Goal: Task Accomplishment & Management: Use online tool/utility

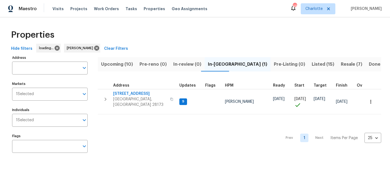
click at [114, 64] on span "Upcoming (10)" at bounding box center [117, 64] width 32 height 8
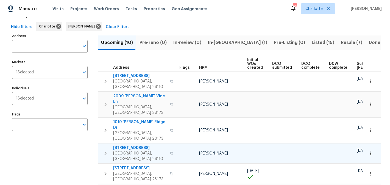
scroll to position [21, 0]
click at [210, 42] on span "In-reno (1)" at bounding box center [237, 43] width 59 height 8
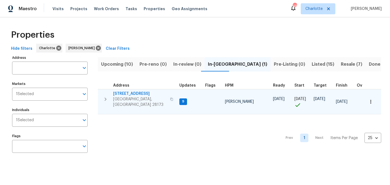
click at [137, 92] on span "2124 Majestic Poplar Dr" at bounding box center [140, 93] width 54 height 5
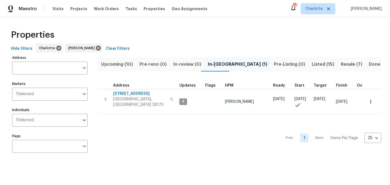
click at [121, 62] on span "Upcoming (10)" at bounding box center [117, 64] width 32 height 8
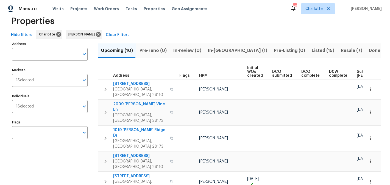
scroll to position [3, 0]
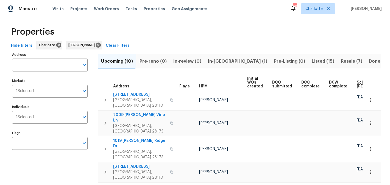
click at [223, 64] on span "In-reno (1)" at bounding box center [237, 61] width 59 height 8
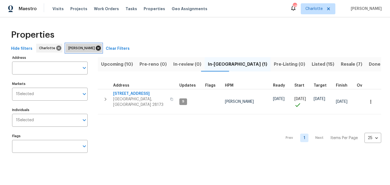
click at [99, 49] on icon at bounding box center [98, 48] width 5 height 5
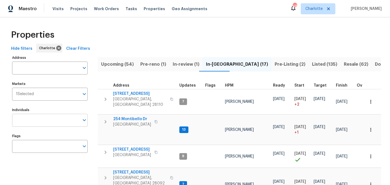
click at [35, 121] on input "Individuals" at bounding box center [45, 120] width 67 height 13
type input "ryan"
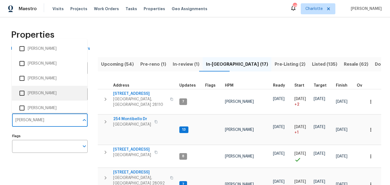
click at [49, 97] on li "[PERSON_NAME]" at bounding box center [49, 93] width 67 height 12
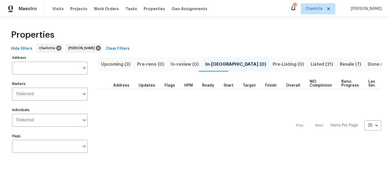
click at [118, 64] on span "Upcoming (3)" at bounding box center [115, 64] width 29 height 8
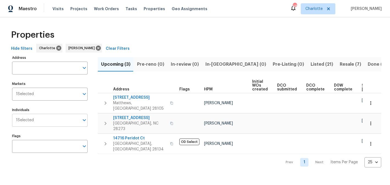
click at [46, 123] on input "Individuals" at bounding box center [57, 120] width 46 height 13
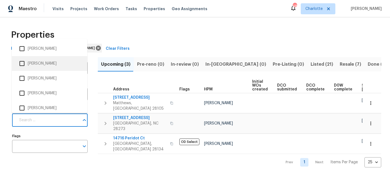
click at [119, 32] on div "Properties" at bounding box center [195, 35] width 372 height 18
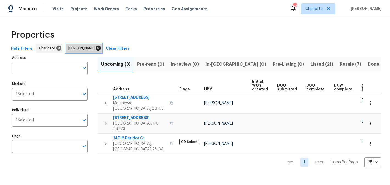
click at [96, 47] on icon at bounding box center [98, 48] width 5 height 5
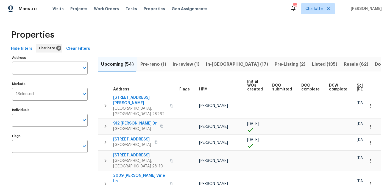
click at [34, 117] on input "Individuals" at bounding box center [45, 120] width 67 height 13
type input "billy"
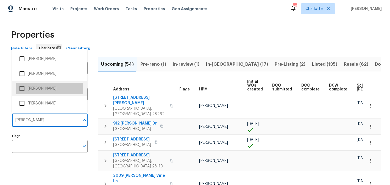
click at [39, 90] on li "[PERSON_NAME]" at bounding box center [49, 89] width 67 height 12
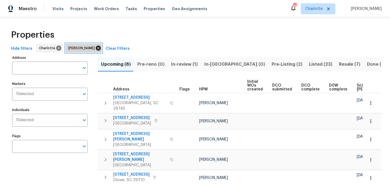
click at [96, 48] on icon at bounding box center [98, 48] width 5 height 5
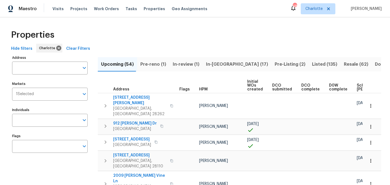
click at [39, 119] on input "Individuals" at bounding box center [45, 120] width 67 height 13
type input "jason"
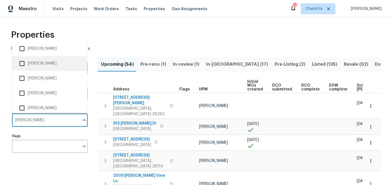
click at [41, 64] on li "[PERSON_NAME]" at bounding box center [49, 64] width 67 height 12
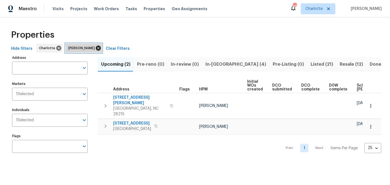
click at [95, 47] on icon at bounding box center [98, 48] width 6 height 6
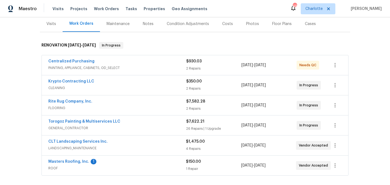
scroll to position [69, 0]
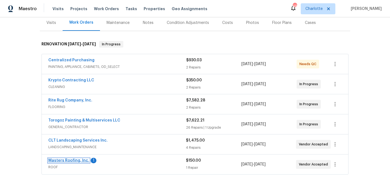
click at [71, 162] on link "Masters Roofing, Inc." at bounding box center [68, 160] width 41 height 4
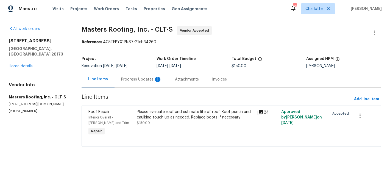
click at [181, 121] on div "Please evaluate roof and estimate life of roof. Roof punch and caulking touch u…" at bounding box center [195, 117] width 117 height 16
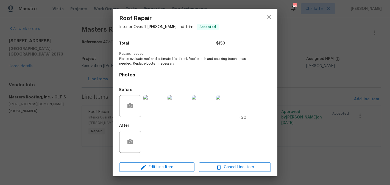
scroll to position [45, 0]
click at [157, 168] on span "Edit Line Item" at bounding box center [157, 167] width 72 height 7
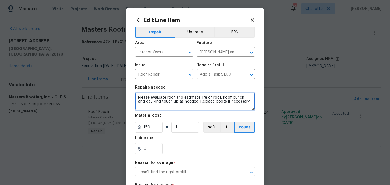
drag, startPoint x: 242, startPoint y: 102, endPoint x: 132, endPoint y: 89, distance: 110.9
click at [132, 89] on div "Edit Line Item Repair Upgrade BRN Area Interior Overall ​ Feature Eaves and Tri…" at bounding box center [194, 149] width 137 height 282
type textarea "Replace roof with 30 yr architectural"
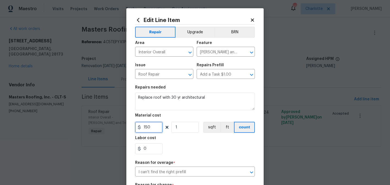
click at [154, 129] on input "150" at bounding box center [148, 127] width 27 height 11
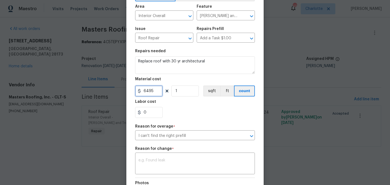
scroll to position [48, 0]
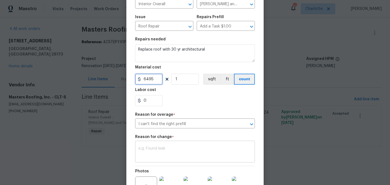
type input "6495"
click at [195, 150] on textarea at bounding box center [194, 152] width 113 height 12
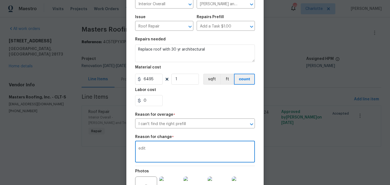
type textarea "edit"
click at [213, 99] on div "0" at bounding box center [195, 100] width 120 height 11
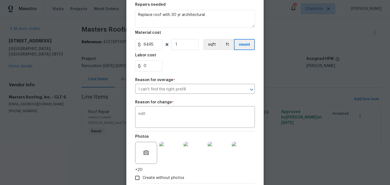
scroll to position [99, 0]
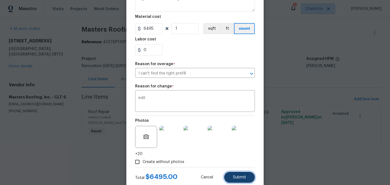
click at [238, 175] on button "Submit" at bounding box center [239, 177] width 31 height 11
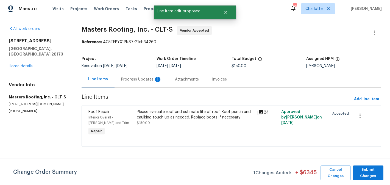
scroll to position [0, 0]
click at [370, 171] on span "Submit Changes" at bounding box center [368, 172] width 25 height 13
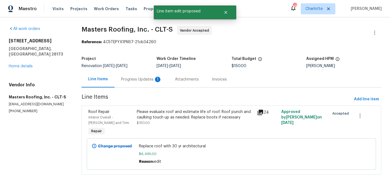
click at [141, 80] on div "Progress Updates 1" at bounding box center [141, 79] width 41 height 5
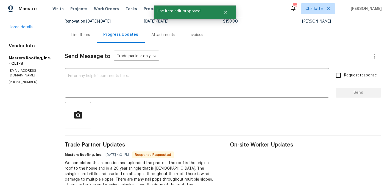
scroll to position [61, 0]
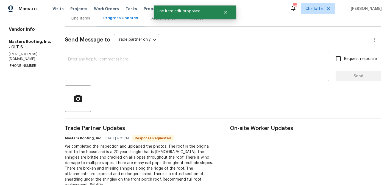
click at [128, 74] on textarea at bounding box center [197, 66] width 258 height 19
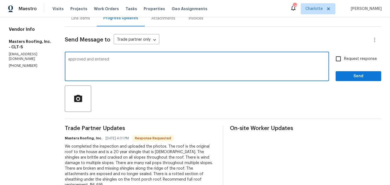
type textarea "approved and entered"
click at [334, 62] on input "Request response" at bounding box center [339, 59] width 12 height 12
checkbox input "true"
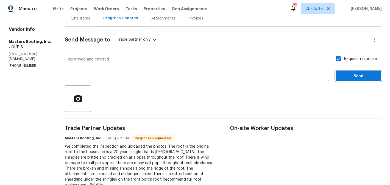
click at [354, 76] on span "Send" at bounding box center [358, 76] width 37 height 7
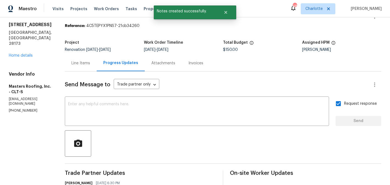
scroll to position [0, 0]
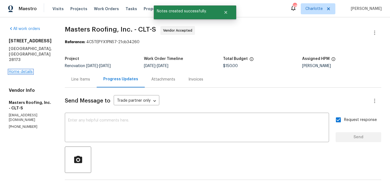
click at [24, 70] on link "Home details" at bounding box center [21, 72] width 24 height 4
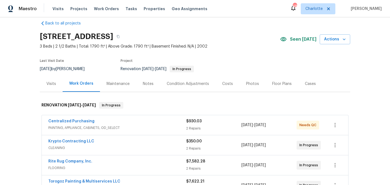
scroll to position [6, 0]
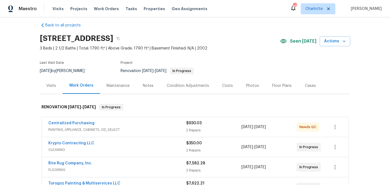
click at [227, 85] on div "Costs" at bounding box center [227, 85] width 11 height 5
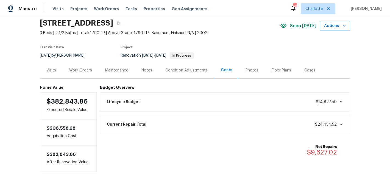
scroll to position [10, 0]
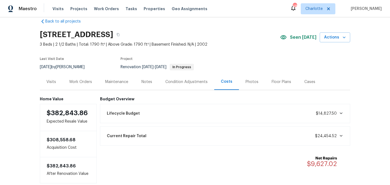
click at [192, 82] on div "Condition Adjustments" at bounding box center [186, 81] width 42 height 5
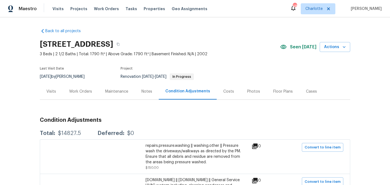
click at [118, 90] on div "Maintenance" at bounding box center [116, 91] width 23 height 5
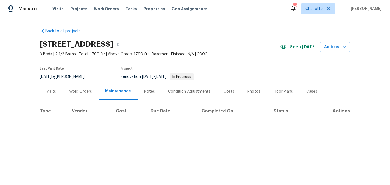
click at [145, 91] on div "Notes" at bounding box center [149, 91] width 11 height 5
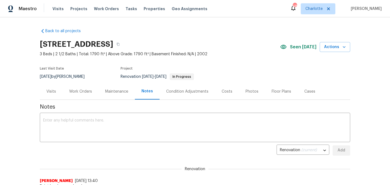
click at [105, 89] on div "Maintenance" at bounding box center [116, 91] width 23 height 5
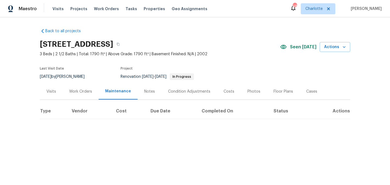
click at [146, 90] on div "Notes" at bounding box center [149, 91] width 11 height 5
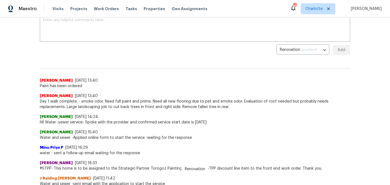
scroll to position [102, 0]
